Goal: Navigation & Orientation: Find specific page/section

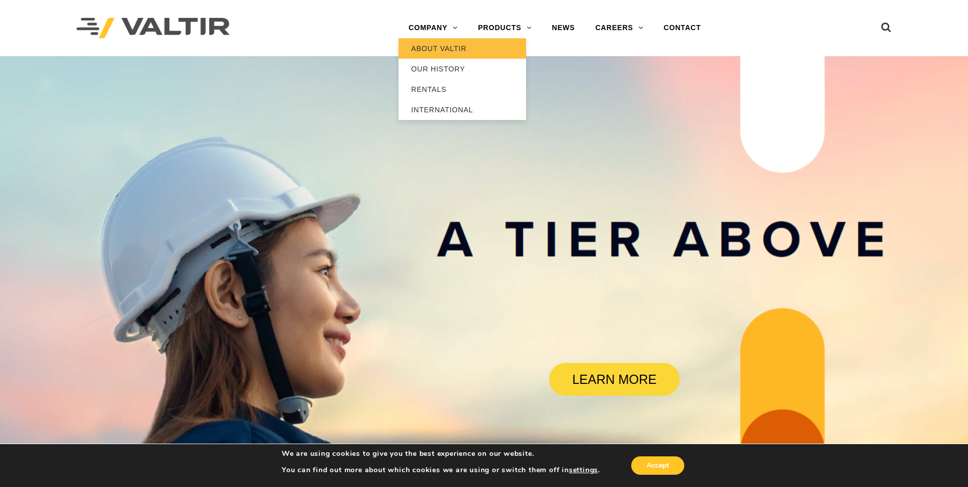
click at [423, 46] on link "ABOUT VALTIR" at bounding box center [463, 48] width 128 height 20
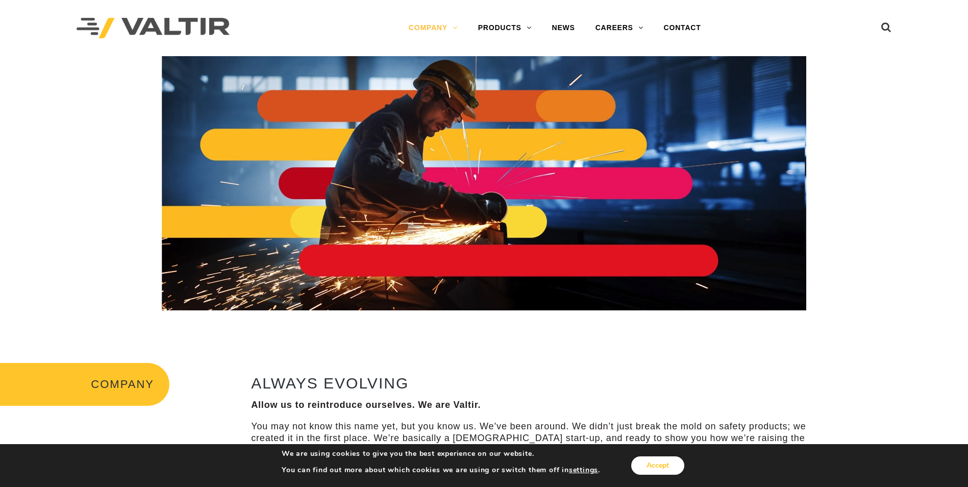
click at [657, 467] on button "Accept" at bounding box center [657, 465] width 53 height 18
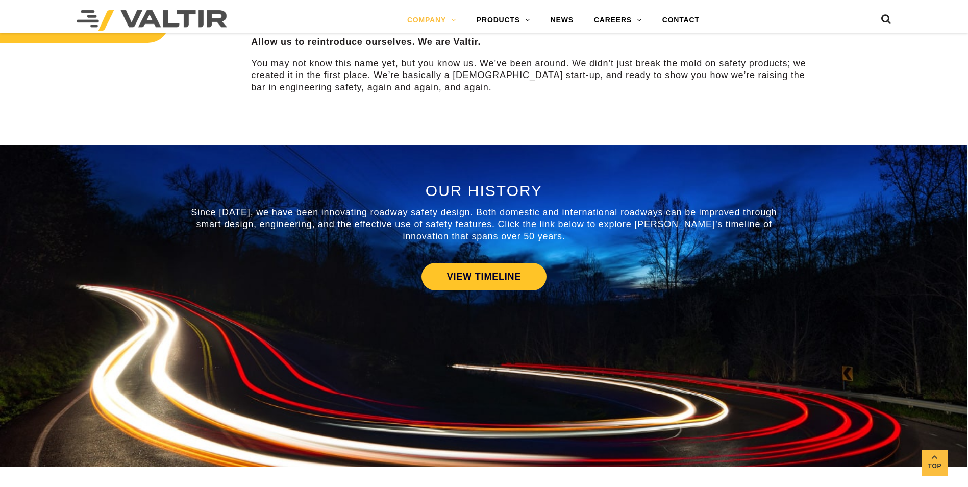
scroll to position [367, 0]
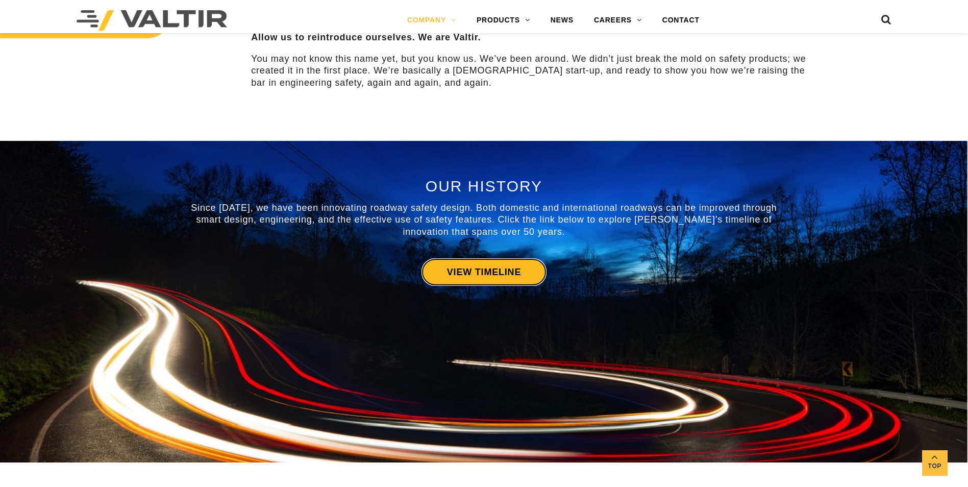
click at [484, 275] on link "VIEW TIMELINE" at bounding box center [483, 272] width 125 height 28
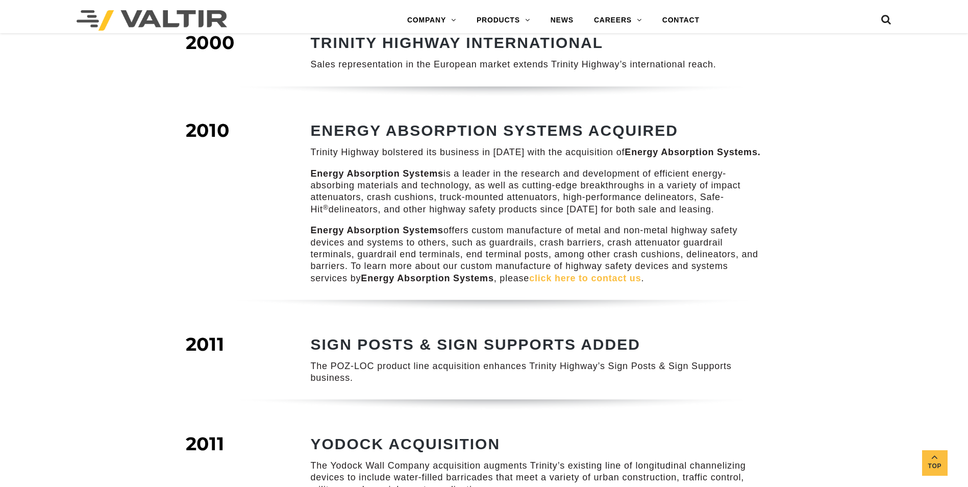
scroll to position [661, 0]
